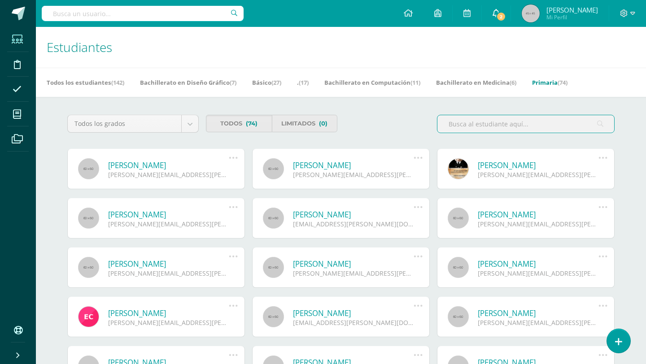
click at [491, 22] on link "2" at bounding box center [496, 13] width 29 height 27
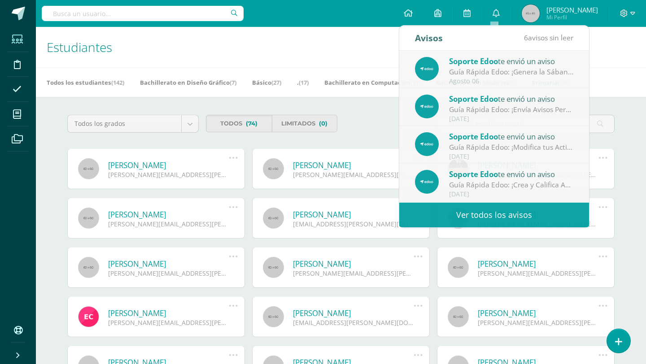
click at [143, 13] on input "text" at bounding box center [143, 13] width 202 height 15
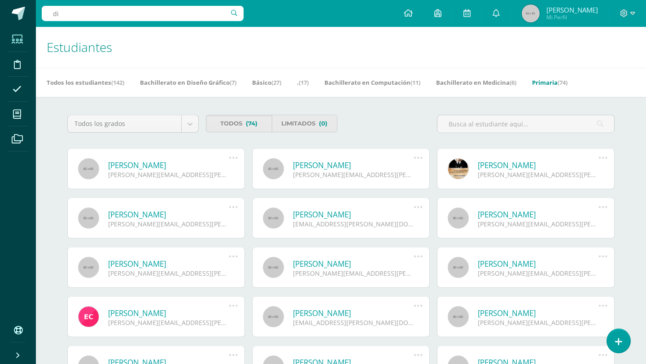
type input "die"
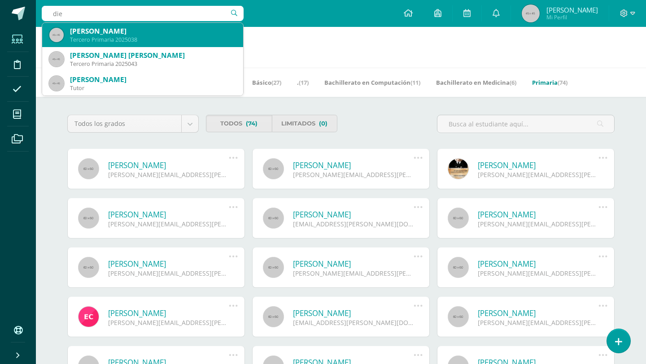
click at [180, 43] on div "Tercero Primaria 2025038" at bounding box center [153, 40] width 166 height 8
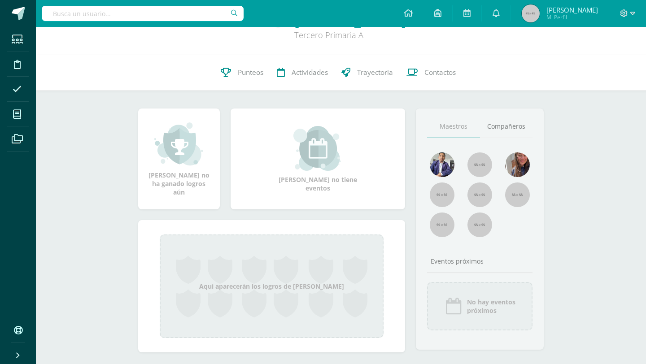
scroll to position [48, 0]
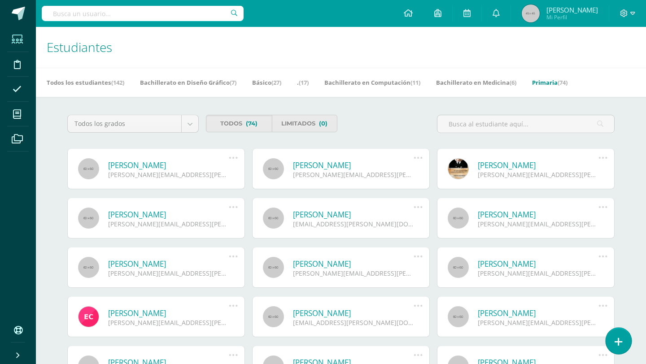
click at [617, 343] on icon at bounding box center [619, 342] width 8 height 10
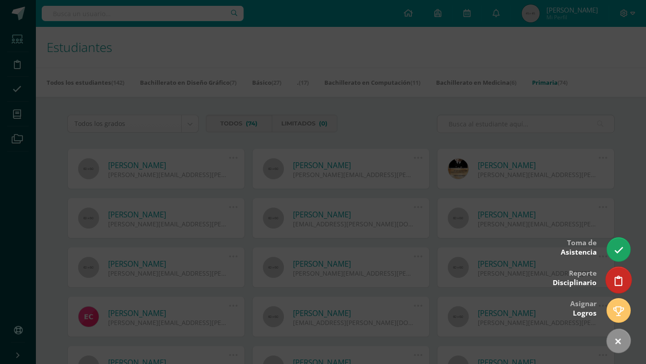
click at [618, 280] on icon at bounding box center [619, 281] width 8 height 10
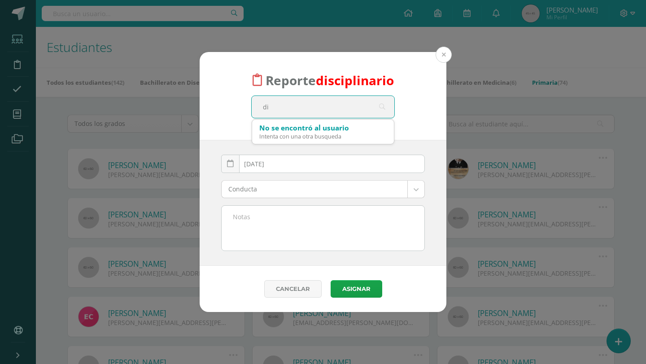
type input "di"
click at [441, 56] on button at bounding box center [444, 55] width 16 height 16
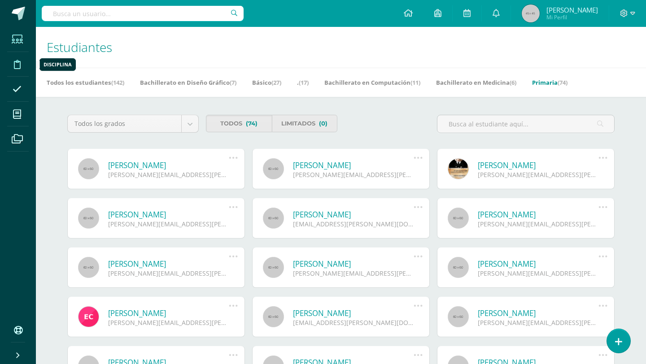
click at [18, 66] on icon at bounding box center [17, 64] width 7 height 9
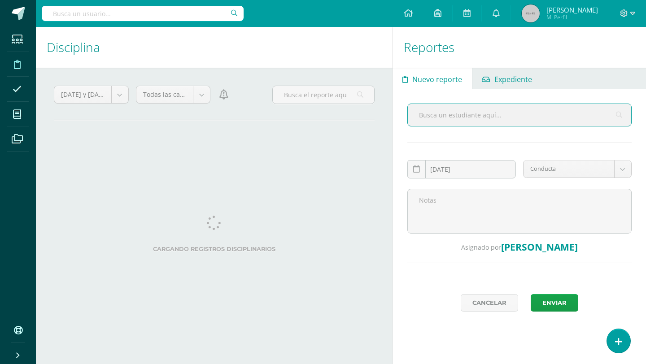
click at [499, 81] on span "Expediente" at bounding box center [513, 80] width 38 height 22
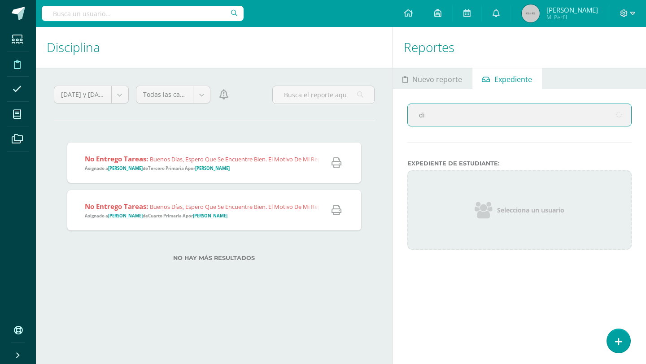
type input "die"
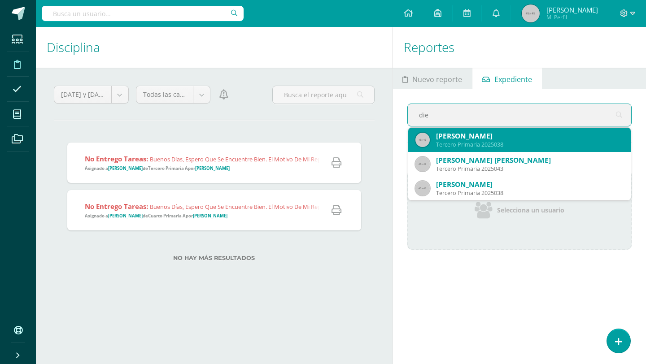
click at [475, 145] on div "Tercero Primaria 2025038" at bounding box center [530, 145] width 188 height 8
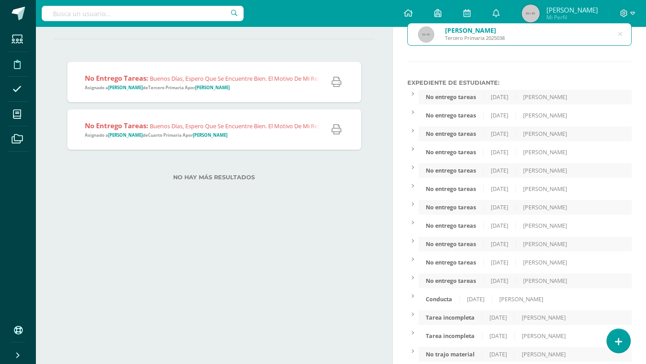
scroll to position [81, 0]
click at [417, 95] on div at bounding box center [412, 93] width 11 height 8
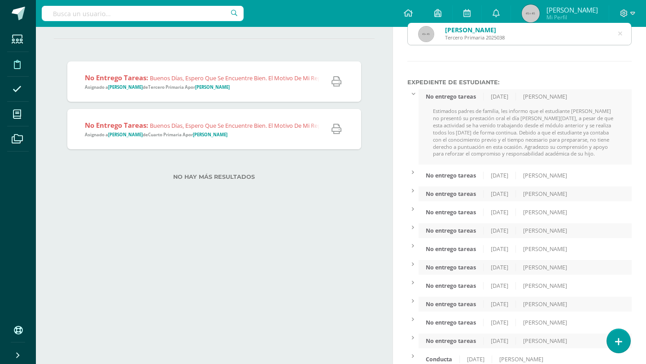
click at [414, 168] on div at bounding box center [412, 172] width 11 height 8
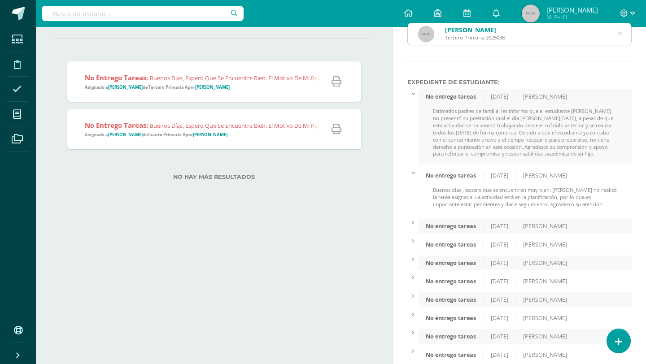
click at [420, 224] on div "No entrego tareas" at bounding box center [451, 227] width 65 height 8
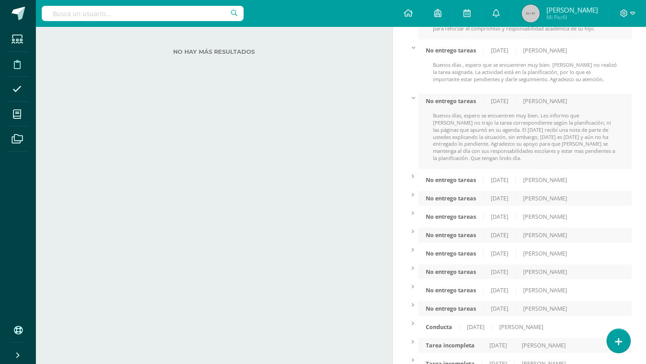
scroll to position [210, 0]
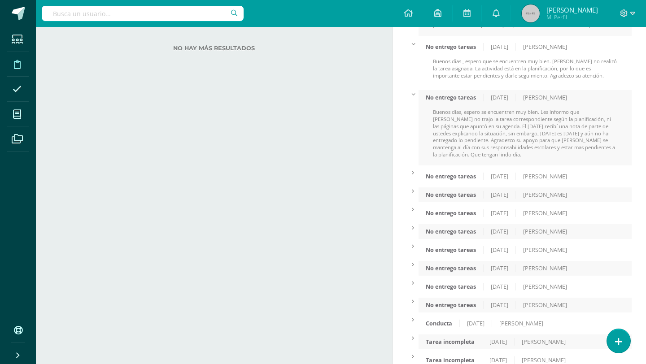
click at [421, 178] on div "No entrego tareas" at bounding box center [451, 177] width 65 height 8
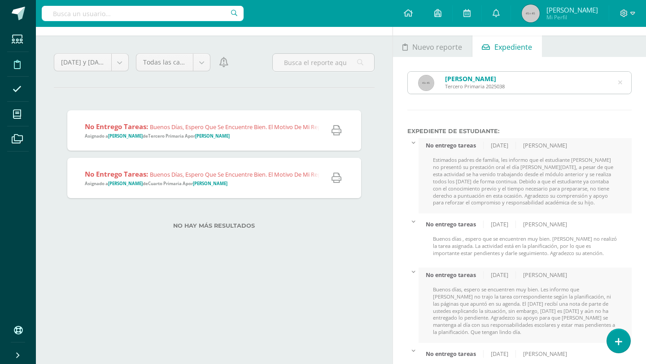
scroll to position [0, 0]
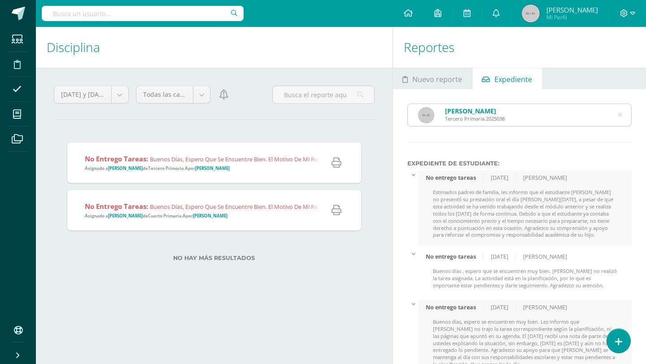
click at [619, 112] on icon at bounding box center [620, 115] width 4 height 23
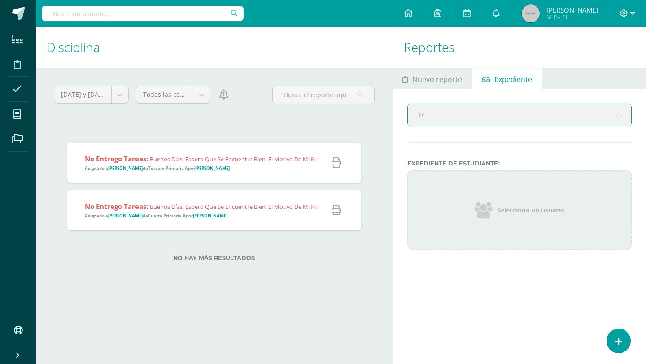
type input "fra"
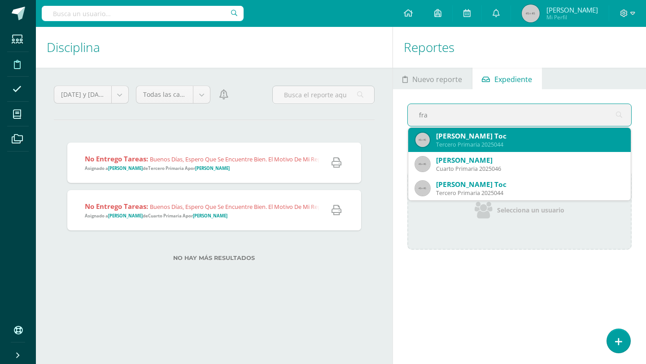
click at [553, 141] on div "Tercero Primaria 2025044" at bounding box center [530, 145] width 188 height 8
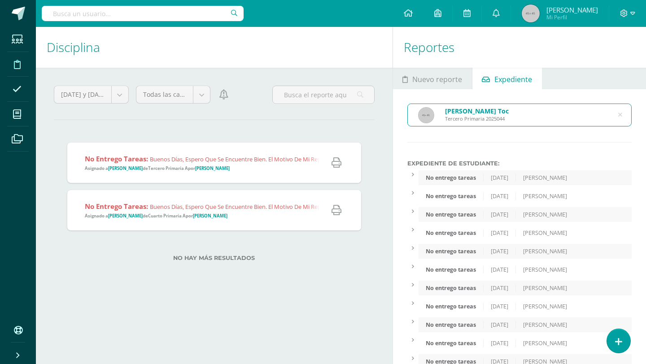
click at [619, 113] on icon at bounding box center [620, 115] width 23 height 4
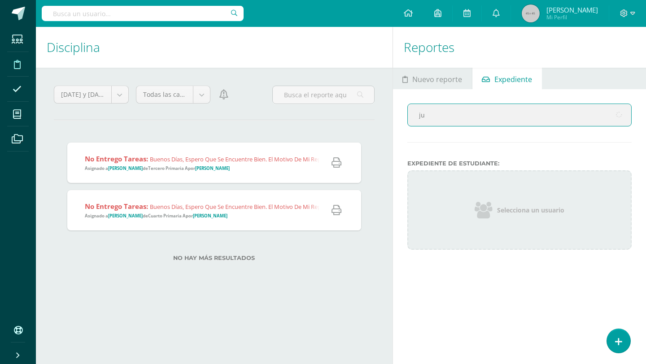
type input "jul"
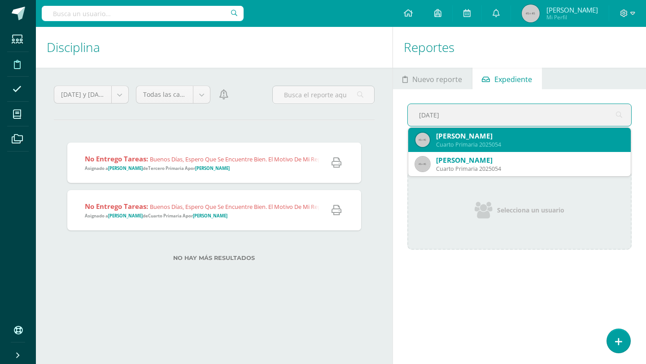
click at [555, 146] on div "Cuarto Primaria 2025054" at bounding box center [530, 145] width 188 height 8
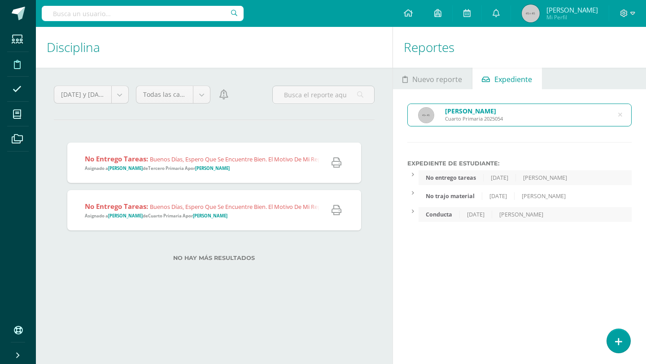
click at [433, 220] on div "Conducta 27/2/2025 Mónica Mazariegos" at bounding box center [525, 214] width 213 height 15
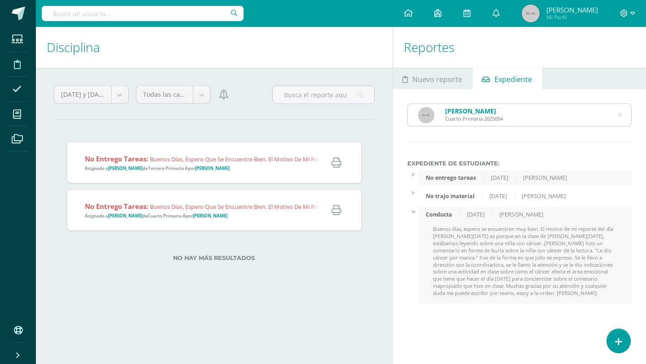
click at [450, 193] on div "No trajo material" at bounding box center [451, 197] width 64 height 8
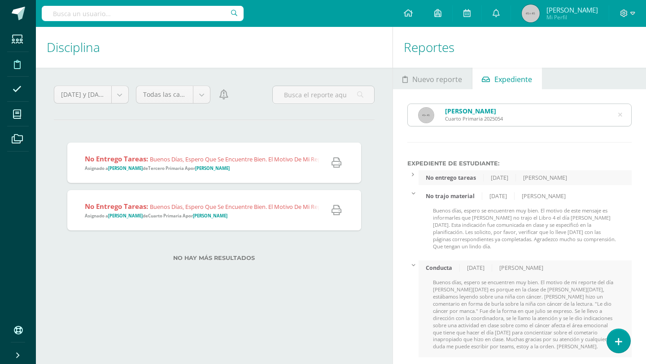
scroll to position [4, 0]
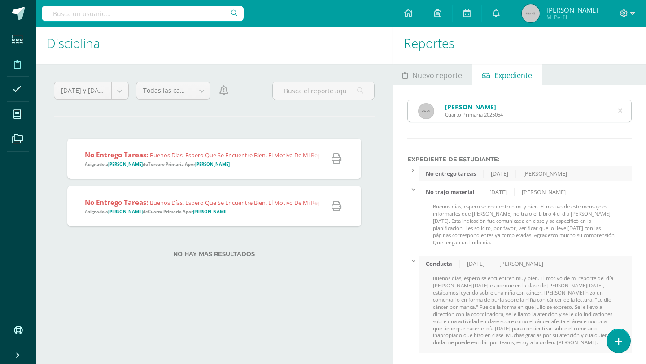
click at [451, 176] on div "No entrego tareas" at bounding box center [451, 174] width 65 height 8
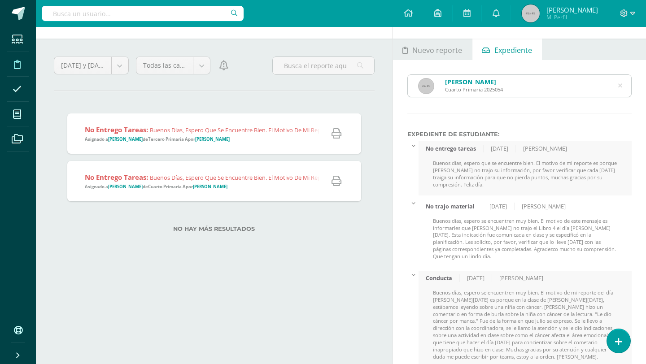
scroll to position [26, 0]
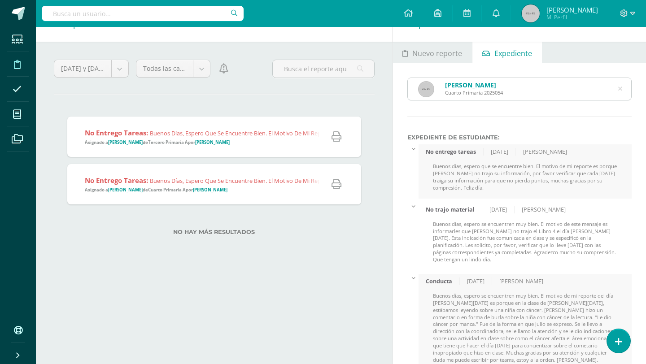
click at [621, 91] on icon at bounding box center [620, 89] width 23 height 4
